Goal: Check status: Check status

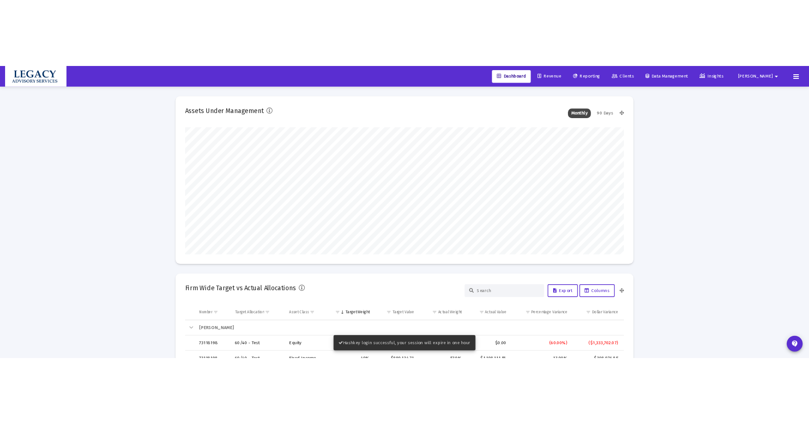
scroll to position [185, 343]
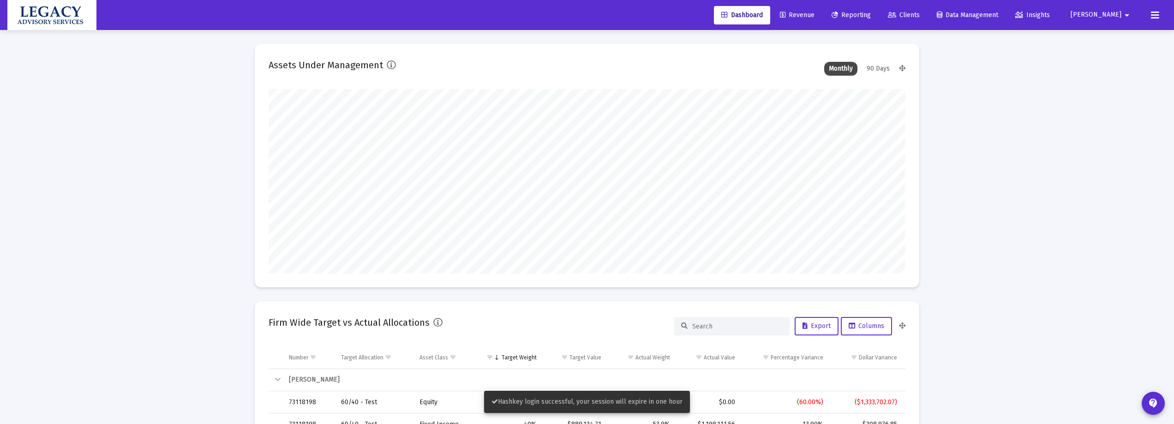
type input "[DATE]"
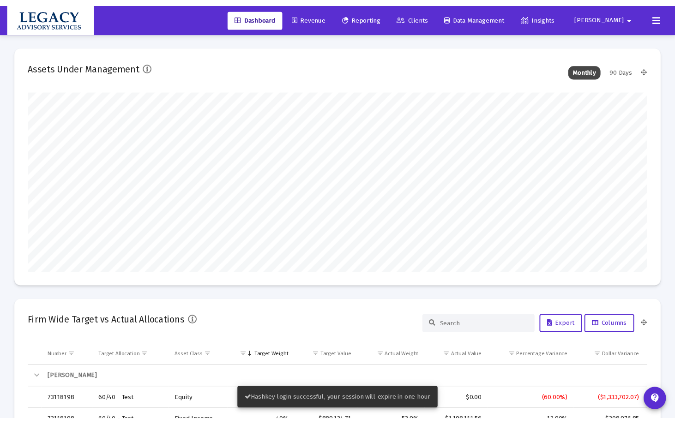
scroll to position [0, 0]
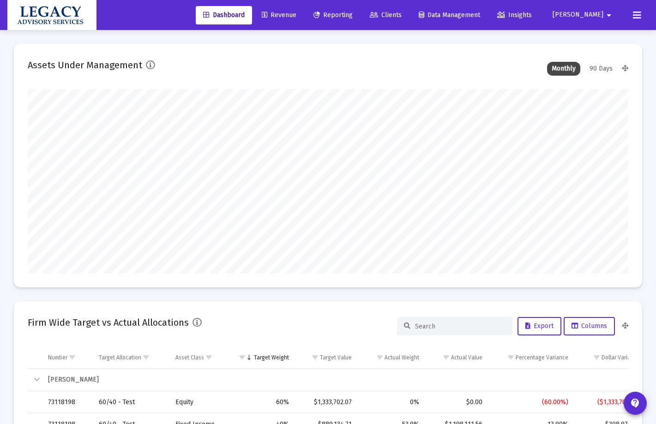
click at [296, 14] on span "Revenue" at bounding box center [279, 15] width 35 height 8
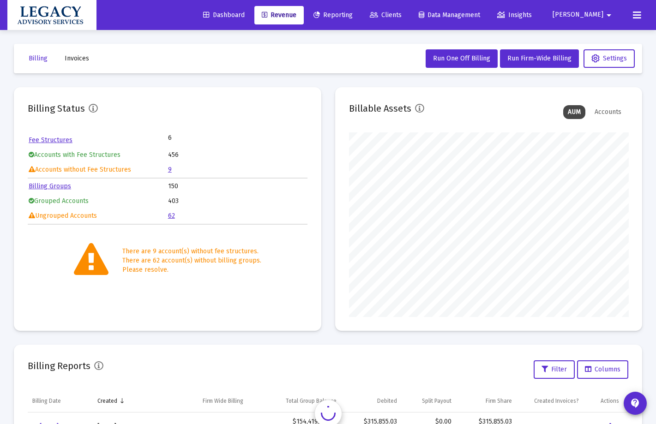
click at [378, 12] on icon at bounding box center [374, 15] width 8 height 6
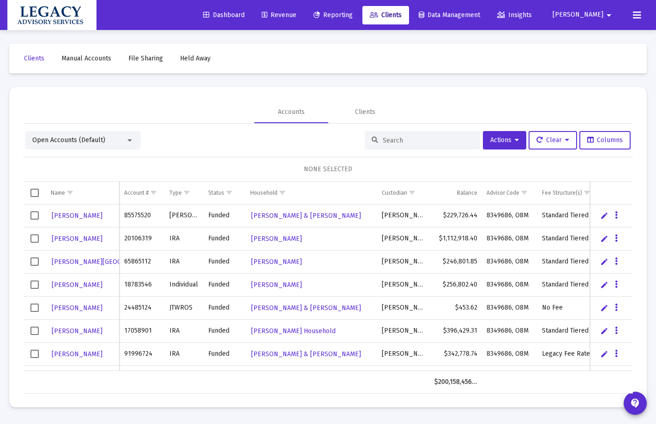
drag, startPoint x: 414, startPoint y: 133, endPoint x: 411, endPoint y: 140, distance: 8.1
click at [414, 134] on div at bounding box center [422, 140] width 115 height 18
click at [411, 140] on input at bounding box center [428, 141] width 90 height 8
paste input "9810-7024"
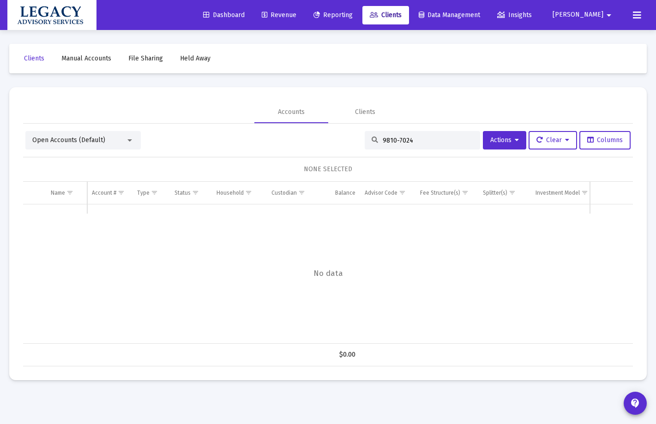
click at [394, 141] on input "9810-7024" at bounding box center [428, 141] width 90 height 8
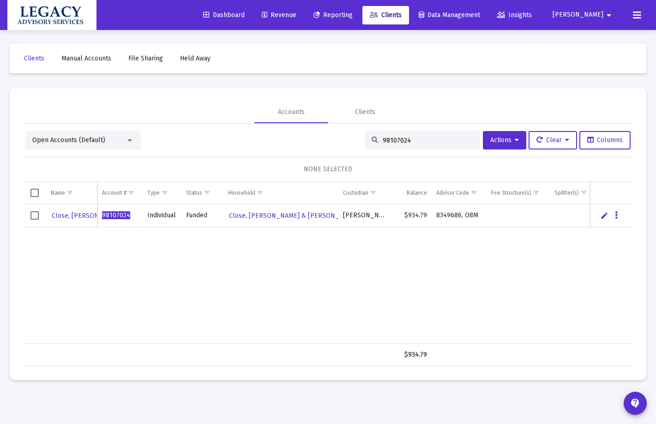
type input "98107024"
drag, startPoint x: 423, startPoint y: 140, endPoint x: 305, endPoint y: 140, distance: 118.6
click at [305, 140] on div "Open Accounts (Default) 98107024 Actions Clear Columns" at bounding box center [327, 140] width 605 height 18
paste input "4355-4396"
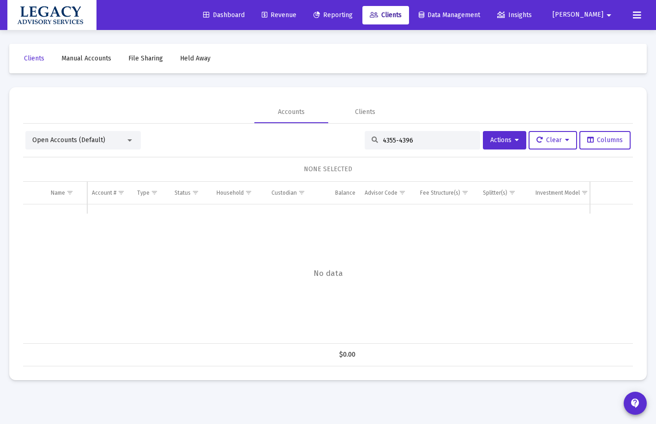
type input "43554396"
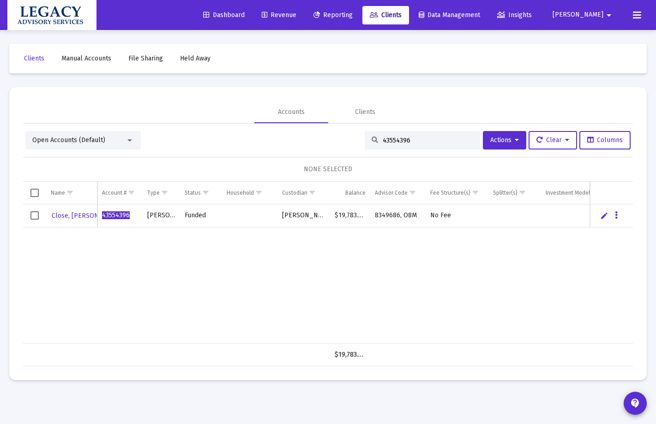
drag, startPoint x: 422, startPoint y: 141, endPoint x: 317, endPoint y: 139, distance: 105.7
click at [317, 139] on div "Open Accounts (Default) 43554396 Actions Clear Columns" at bounding box center [327, 140] width 605 height 18
